Goal: Find specific page/section: Find specific page/section

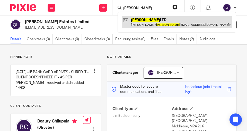
type input "[PERSON_NAME]"
click at [143, 19] on link at bounding box center [177, 22] width 110 height 12
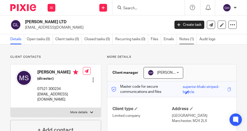
click at [184, 40] on link "Notes (1)" at bounding box center [187, 39] width 17 height 10
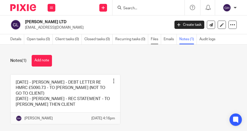
click at [151, 39] on link "Files" at bounding box center [156, 39] width 10 height 10
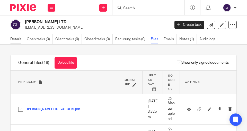
click at [20, 40] on link "Details" at bounding box center [17, 39] width 14 height 10
